Goal: Find specific page/section: Find specific page/section

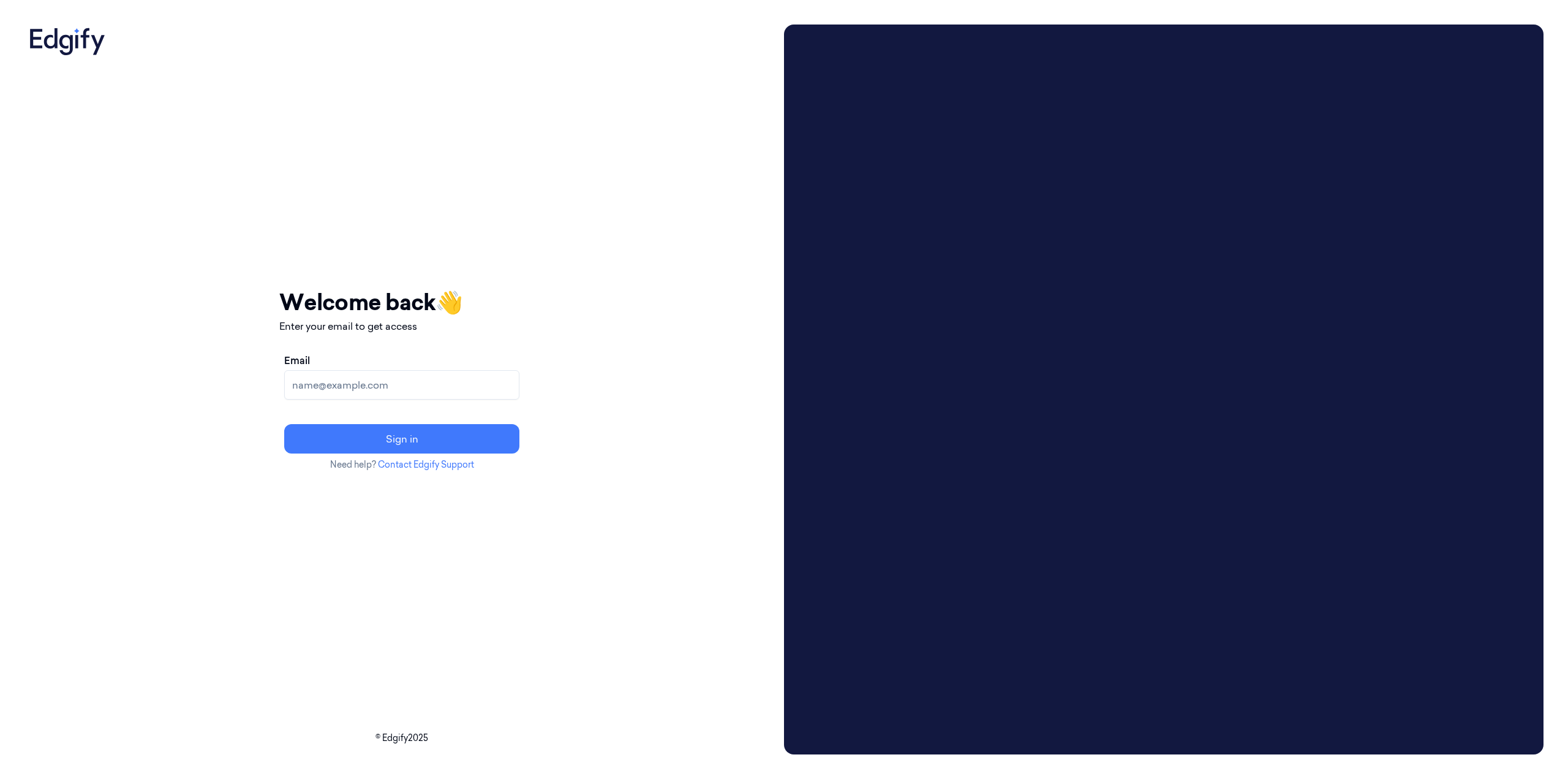
click at [441, 387] on input "Email" at bounding box center [401, 385] width 235 height 30
type input "brown.lamont@heb.com"
click at [284, 424] on button "Sign in" at bounding box center [401, 438] width 235 height 30
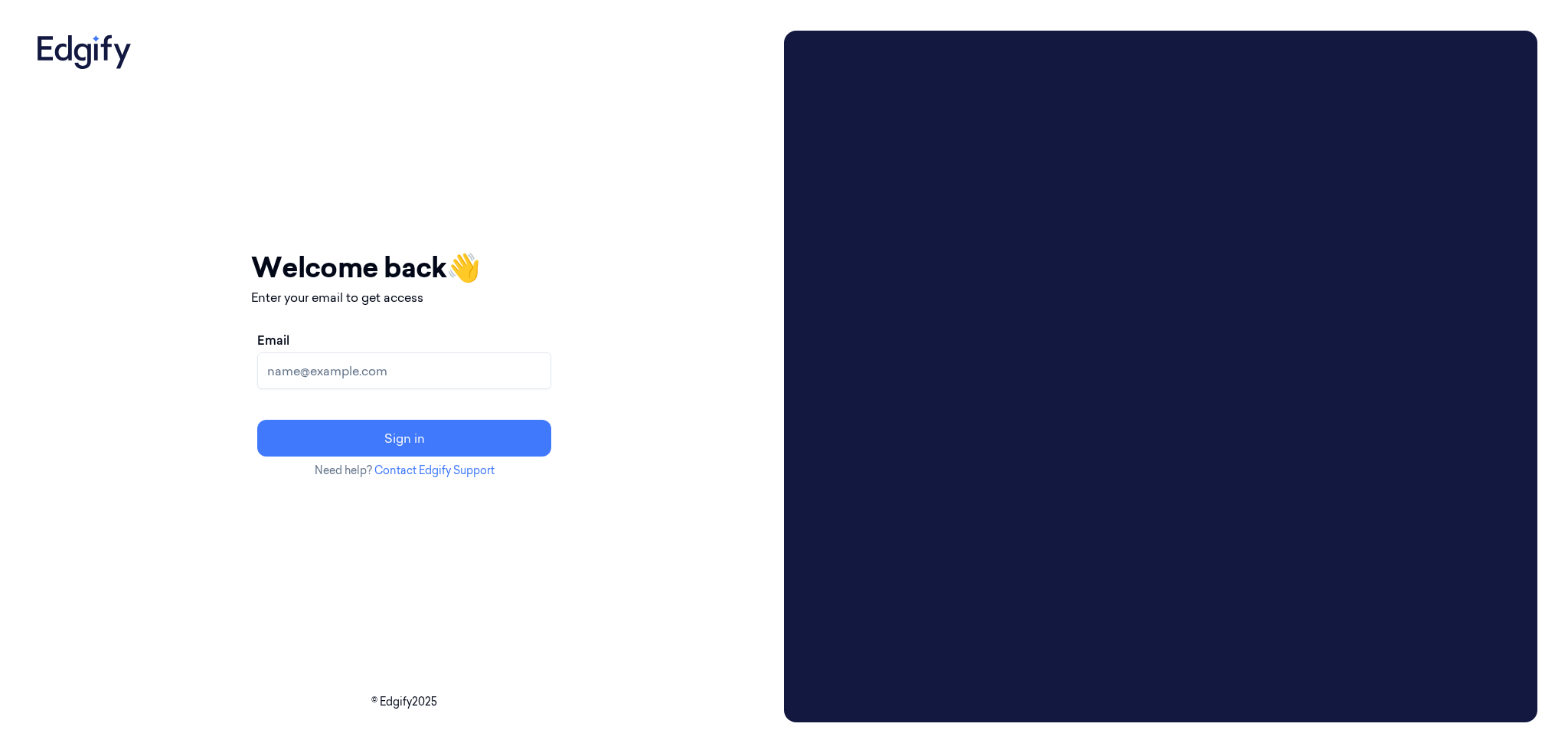
click at [484, 367] on input "Email" at bounding box center [404, 371] width 294 height 37
type input "brown.lamont@heb.com"
click at [257, 419] on button "Sign in" at bounding box center [404, 437] width 294 height 37
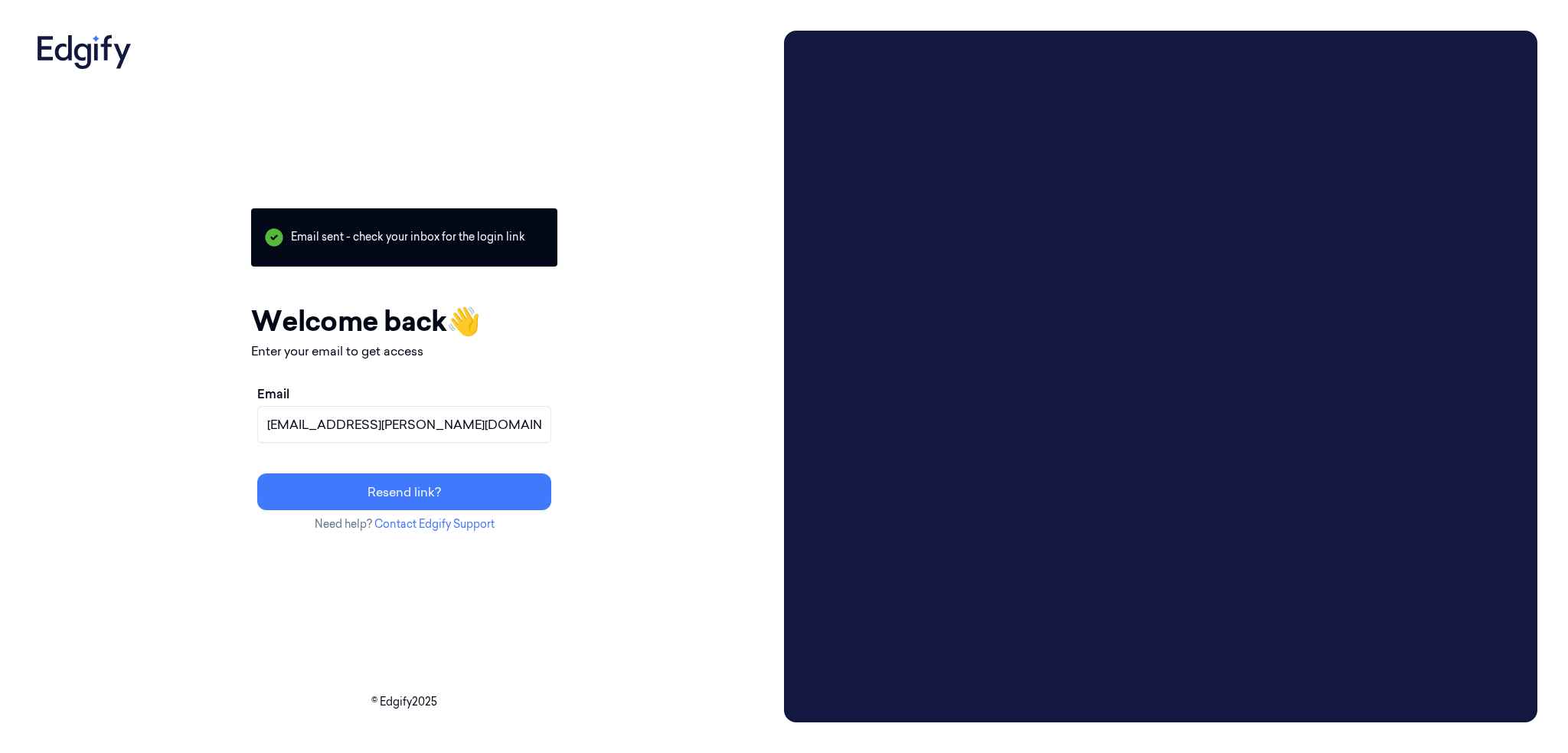
click at [392, 231] on p "Email sent - check your inbox for the login link" at bounding box center [404, 237] width 306 height 58
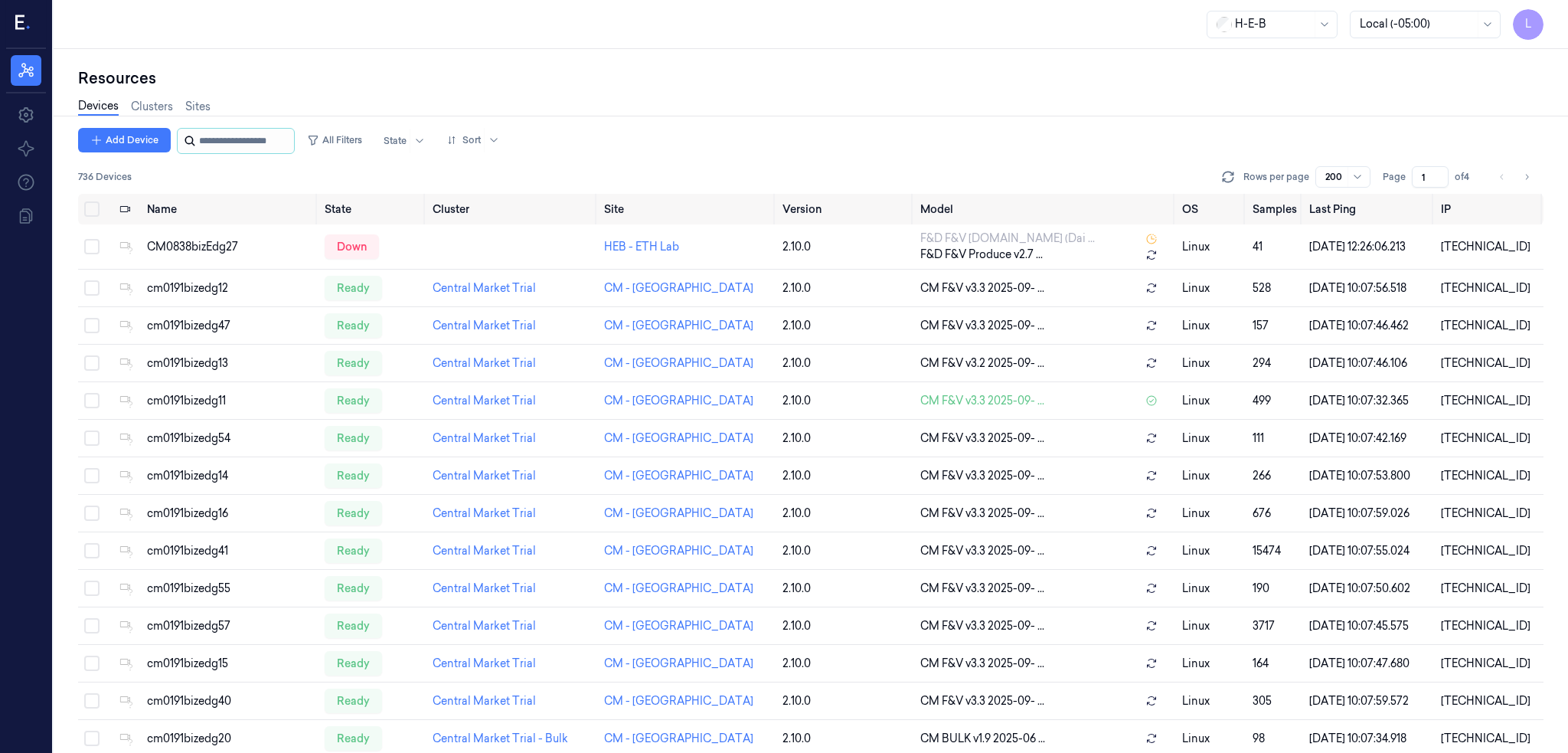
click at [231, 134] on input "string" at bounding box center [245, 141] width 92 height 25
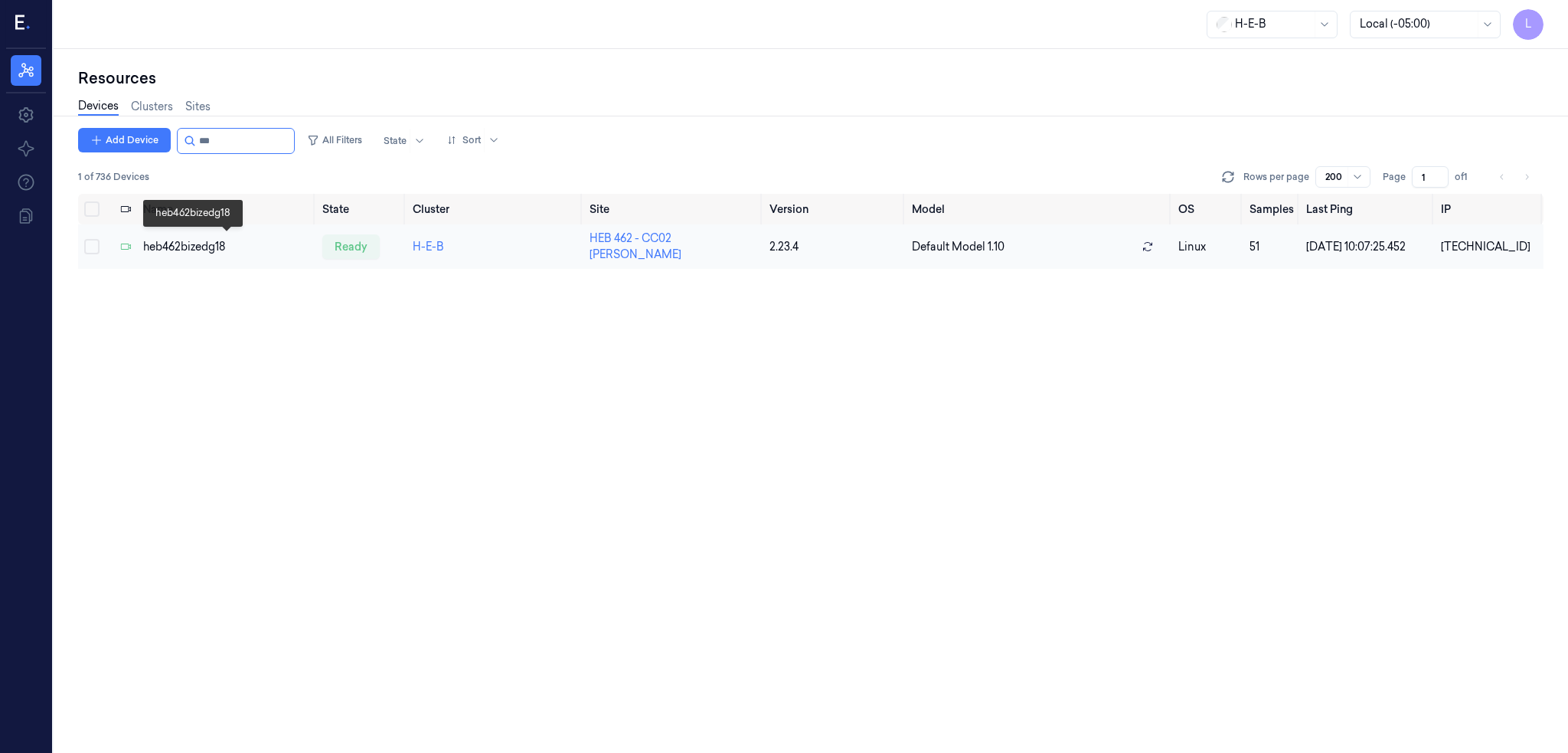
type input "***"
click at [168, 241] on div "heb462bizedg18" at bounding box center [226, 247] width 167 height 16
